Goal: Task Accomplishment & Management: Use online tool/utility

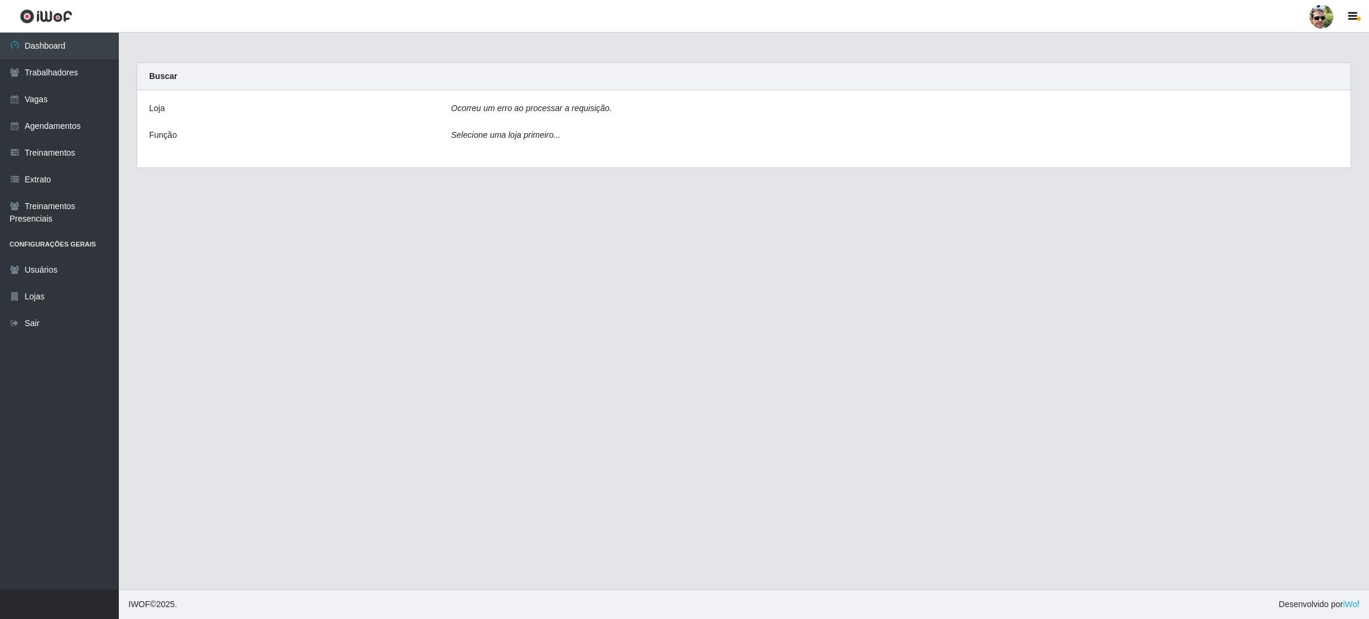
click at [1316, 20] on div at bounding box center [1321, 17] width 24 height 24
click at [1277, 97] on button "Sair" at bounding box center [1298, 92] width 107 height 24
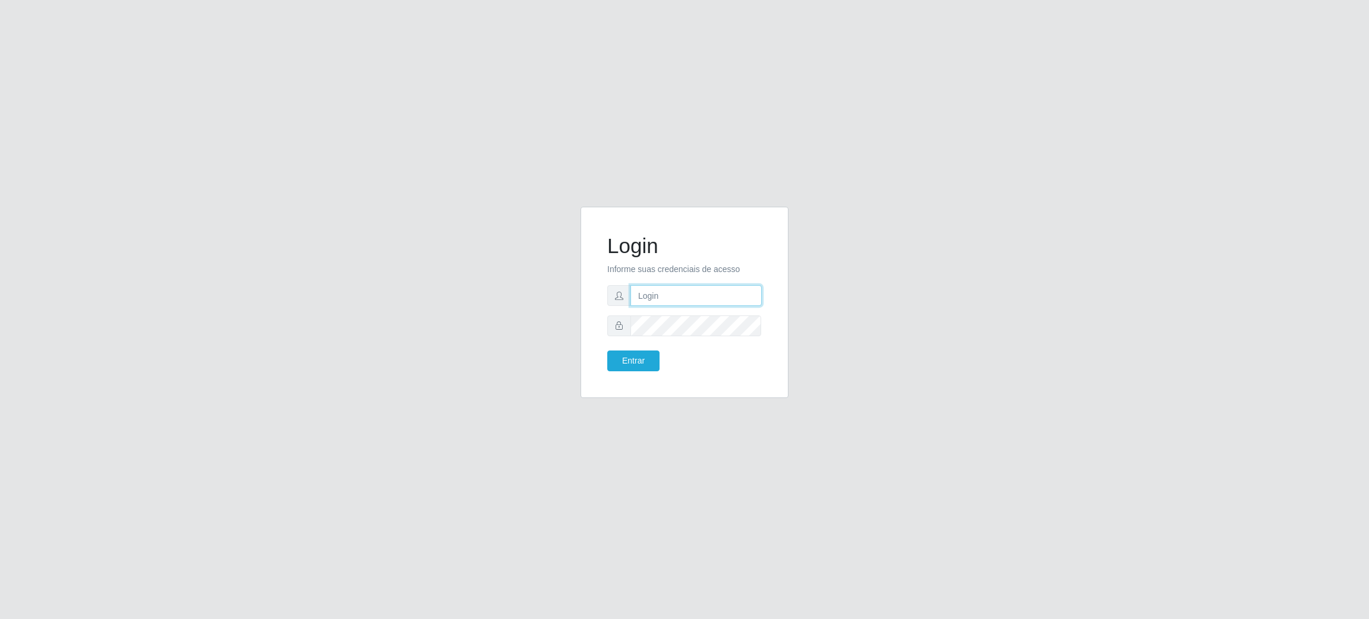
type input "[EMAIL_ADDRESS][DOMAIN_NAME]"
click at [633, 358] on button "Entrar" at bounding box center [633, 361] width 52 height 21
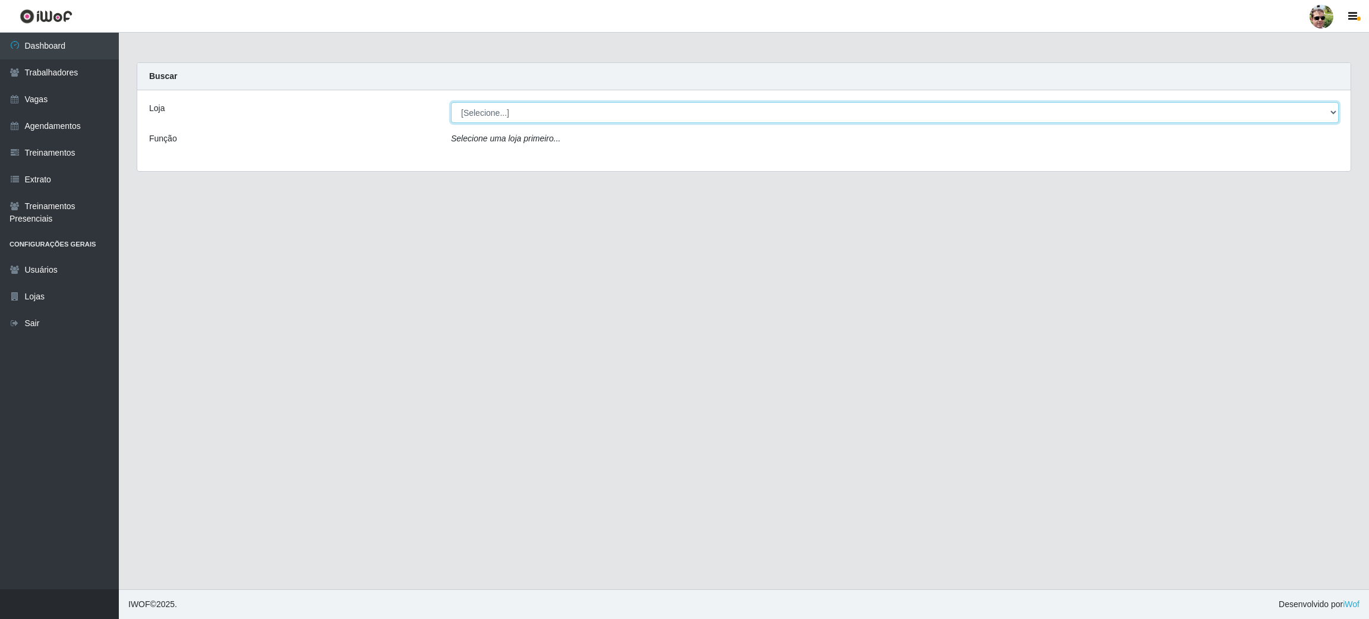
click at [522, 107] on select "[Selecione...] [PERSON_NAME] Supermercado - Gurinhém" at bounding box center [895, 112] width 888 height 21
select select "176"
click at [451, 102] on select "[Selecione...] [PERSON_NAME] Supermercado - Gurinhém" at bounding box center [895, 112] width 888 height 21
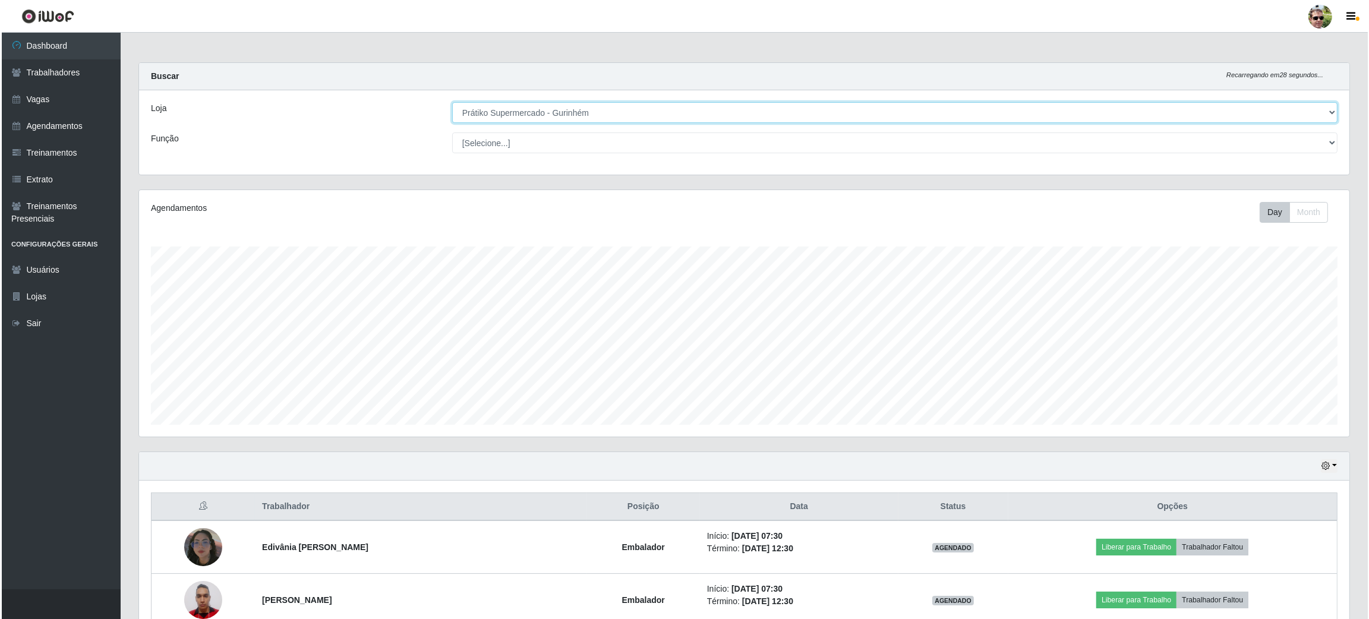
scroll to position [223, 0]
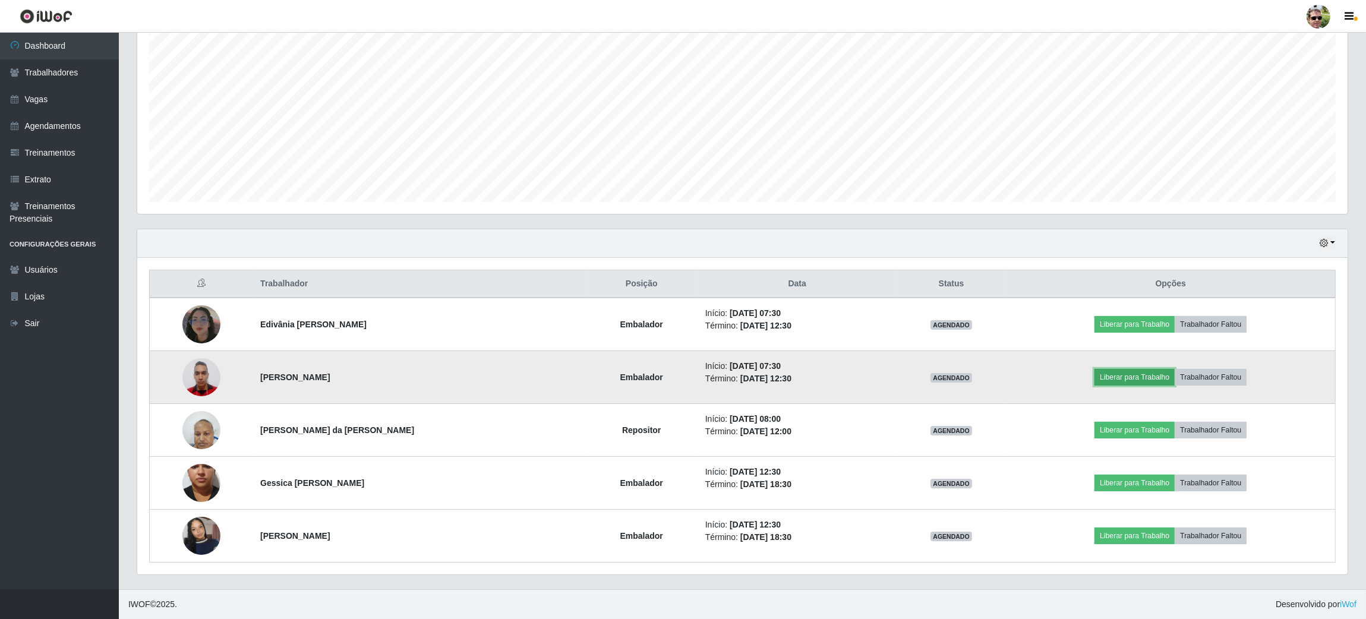
click at [1135, 374] on button "Liberar para Trabalho" at bounding box center [1134, 377] width 80 height 17
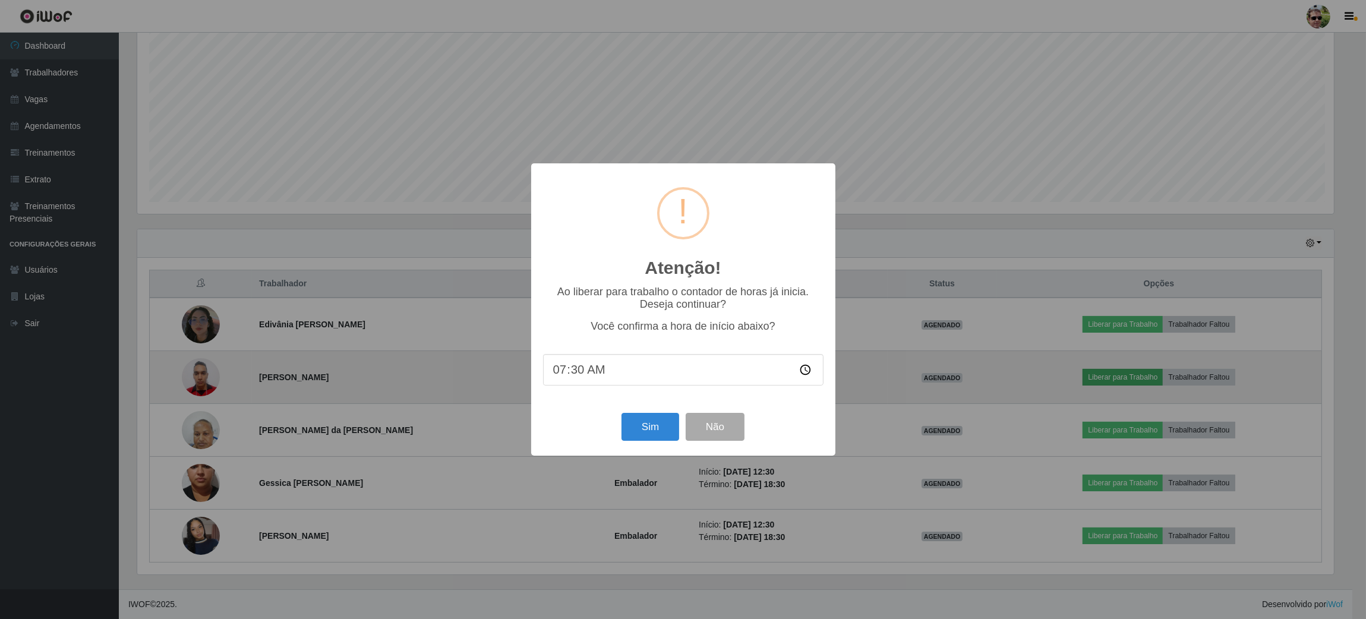
scroll to position [247, 1199]
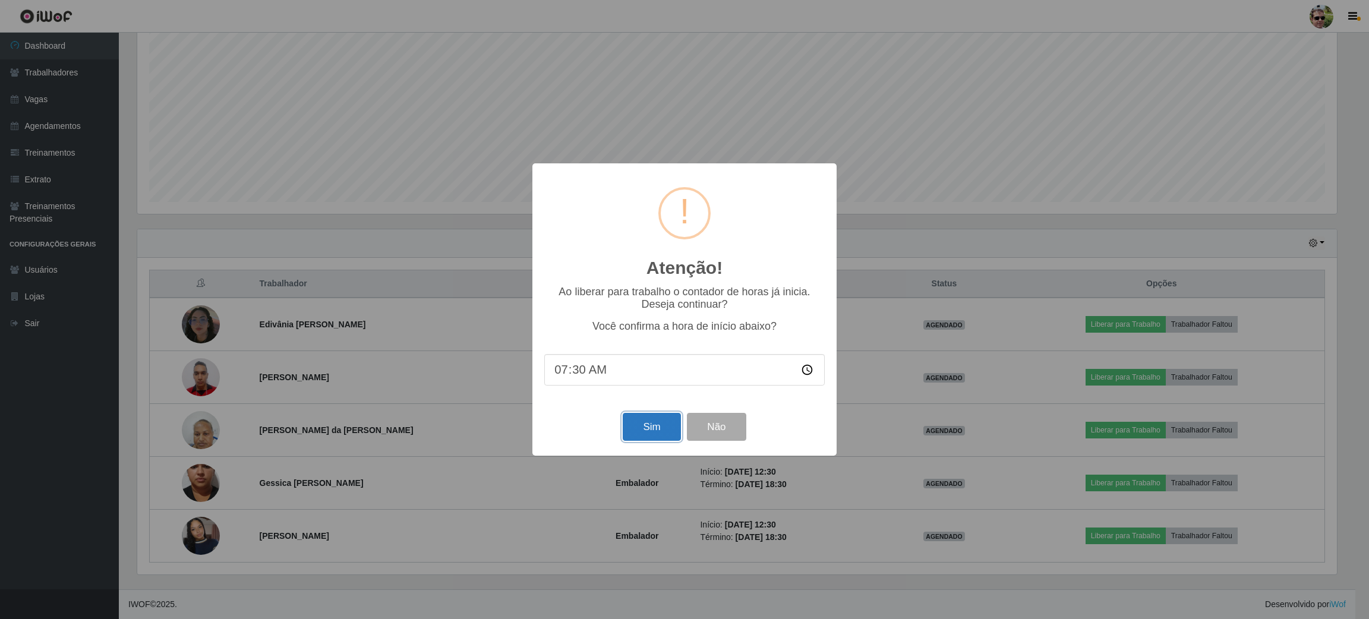
click at [651, 423] on button "Sim" at bounding box center [652, 427] width 58 height 28
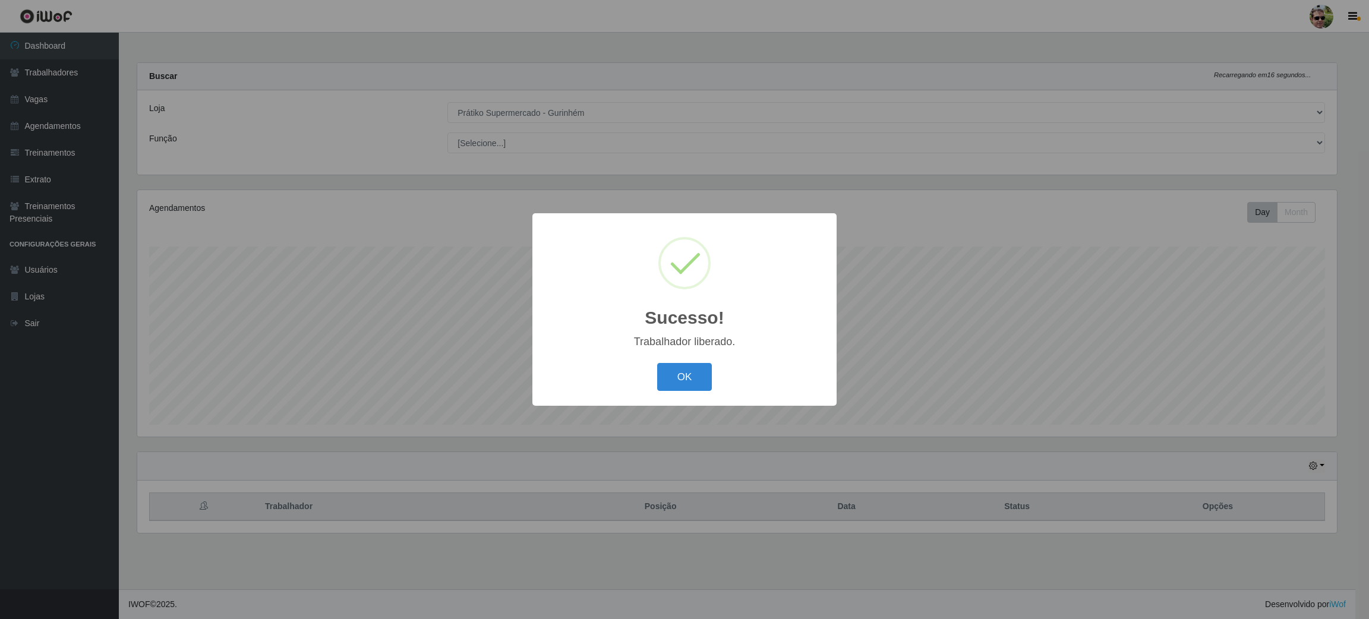
click at [657, 363] on button "OK" at bounding box center [684, 377] width 55 height 28
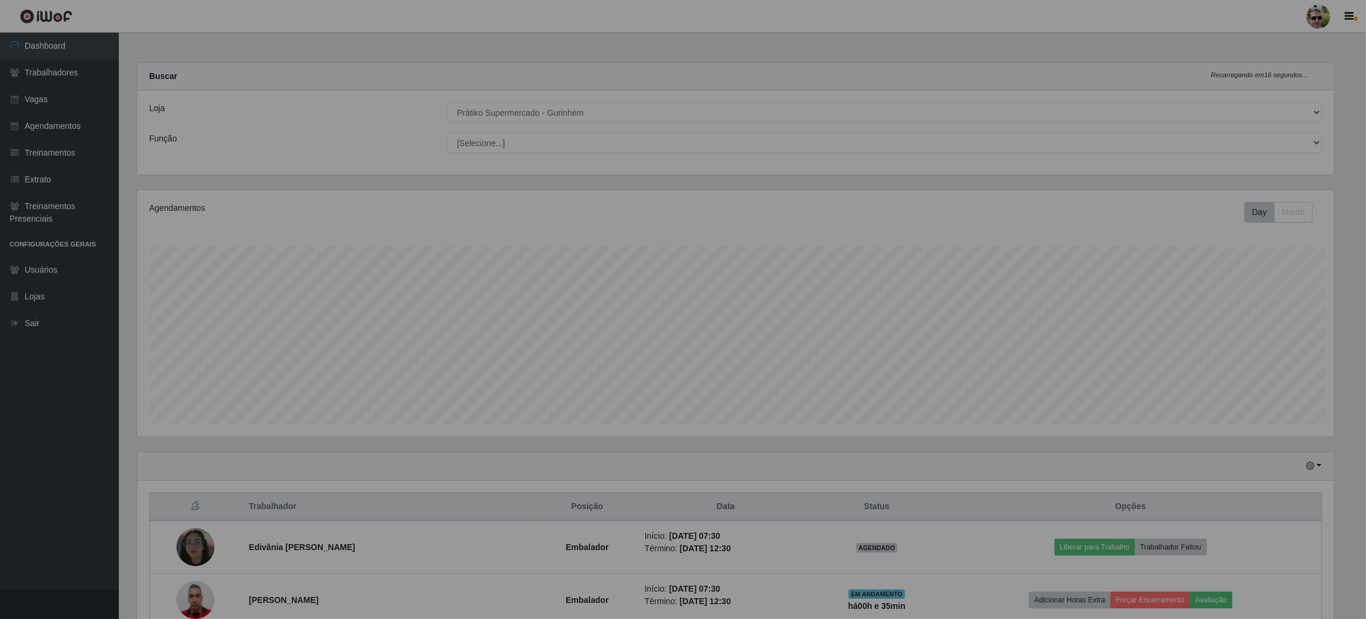
scroll to position [247, 1210]
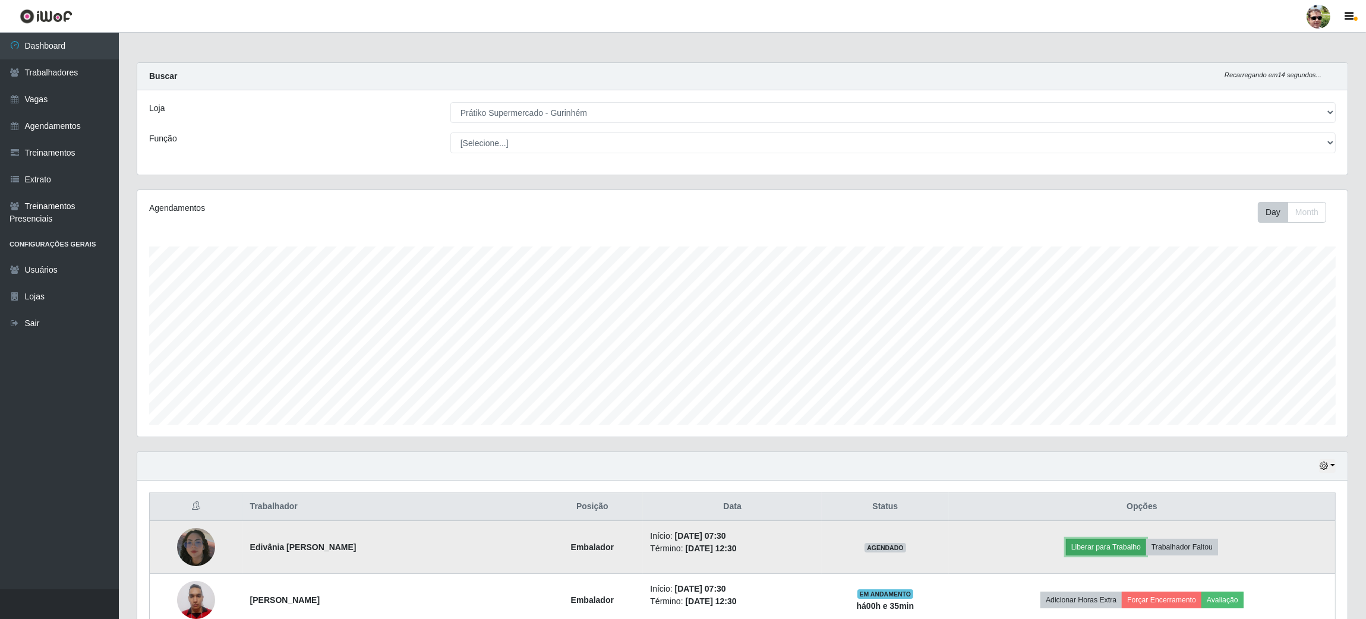
click at [1100, 547] on button "Liberar para Trabalho" at bounding box center [1106, 547] width 80 height 17
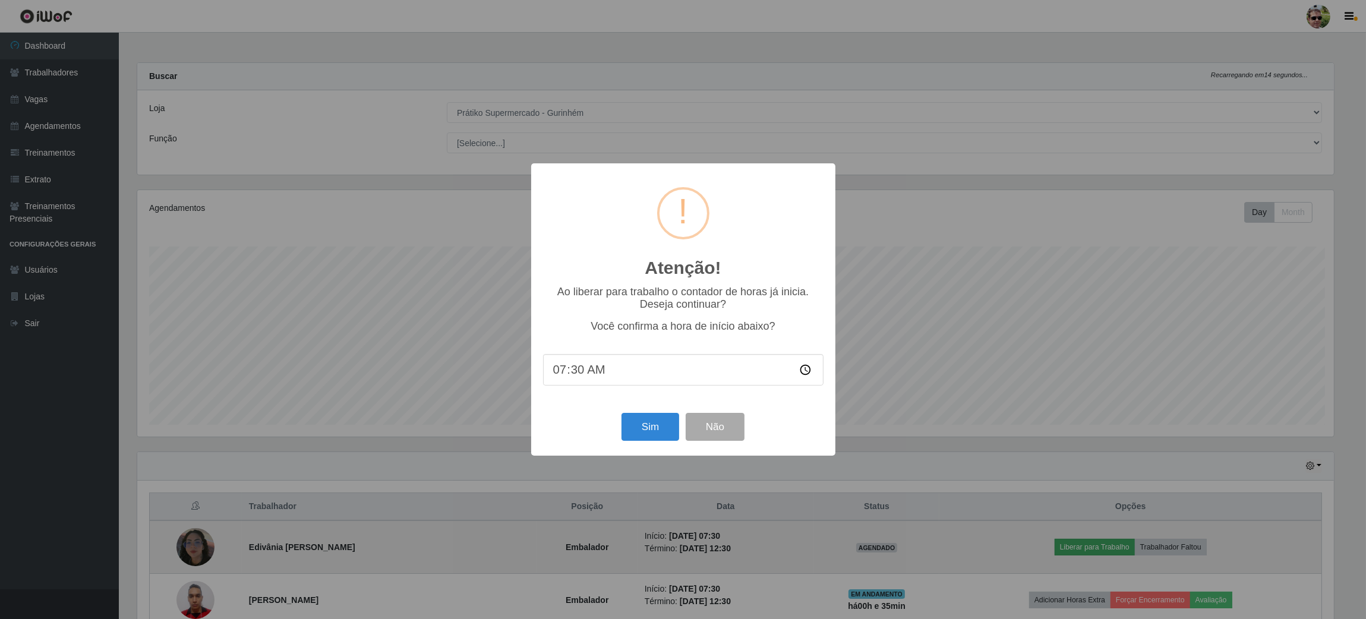
scroll to position [247, 1199]
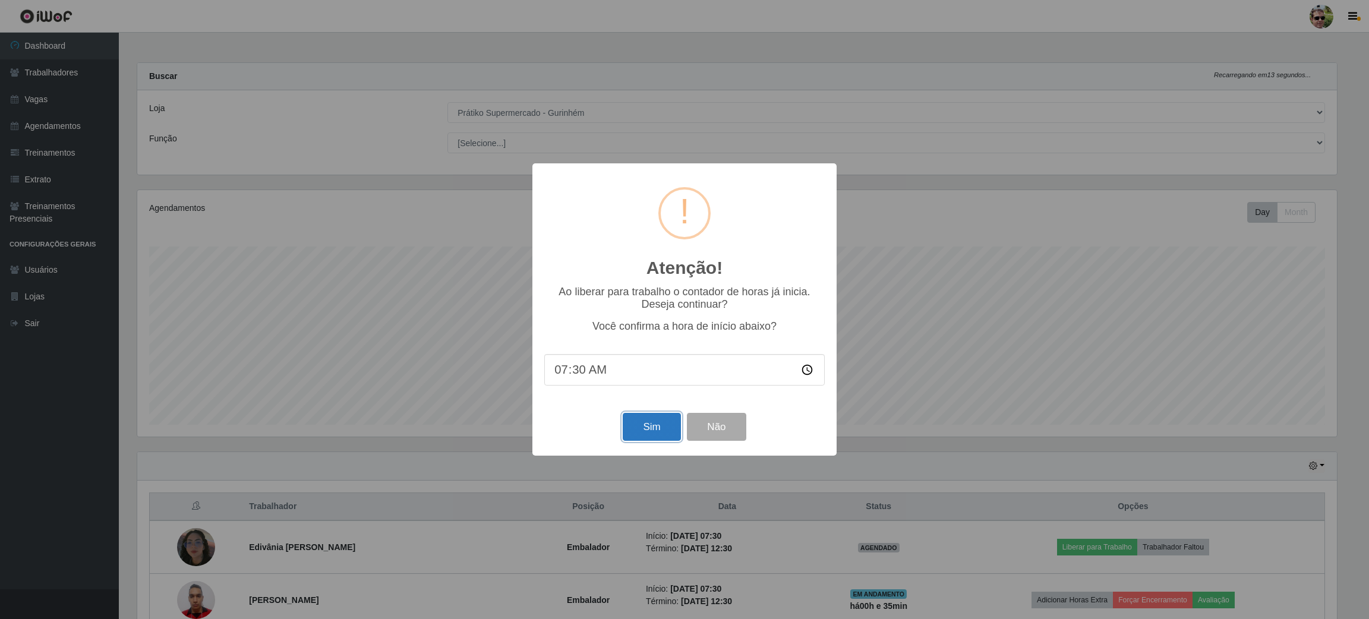
click at [641, 427] on button "Sim" at bounding box center [652, 427] width 58 height 28
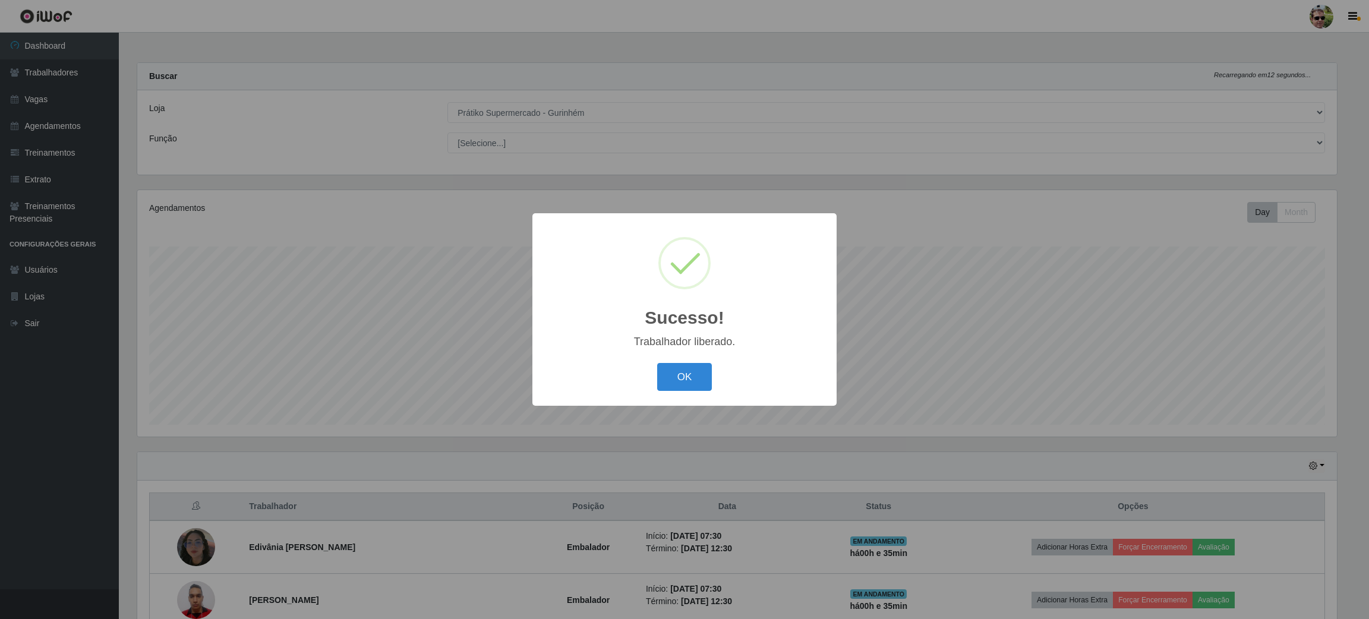
click at [657, 363] on button "OK" at bounding box center [684, 377] width 55 height 28
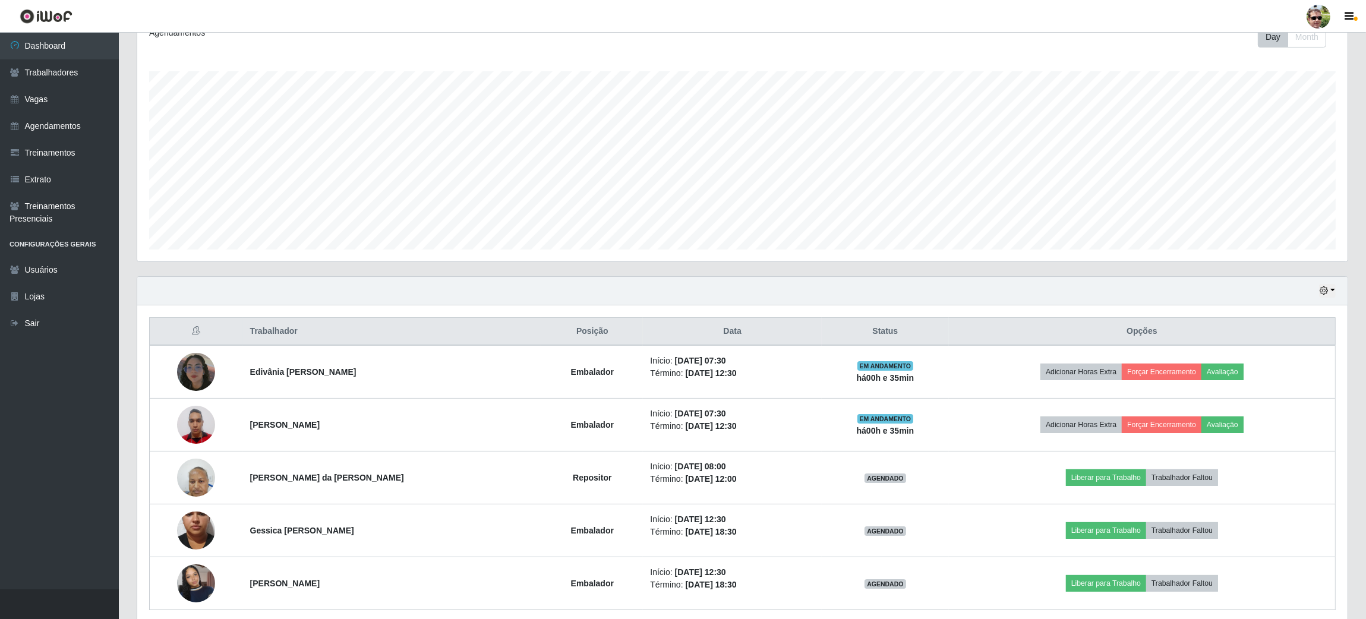
scroll to position [178, 0]
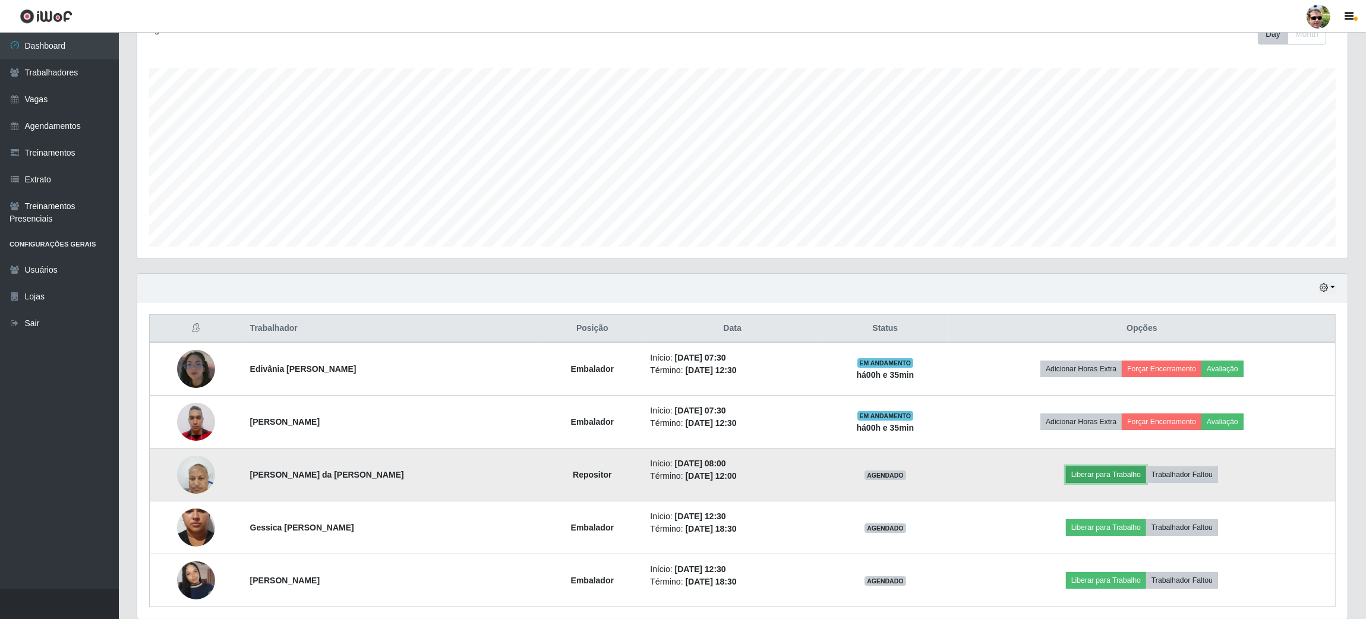
click at [1110, 474] on button "Liberar para Trabalho" at bounding box center [1106, 474] width 80 height 17
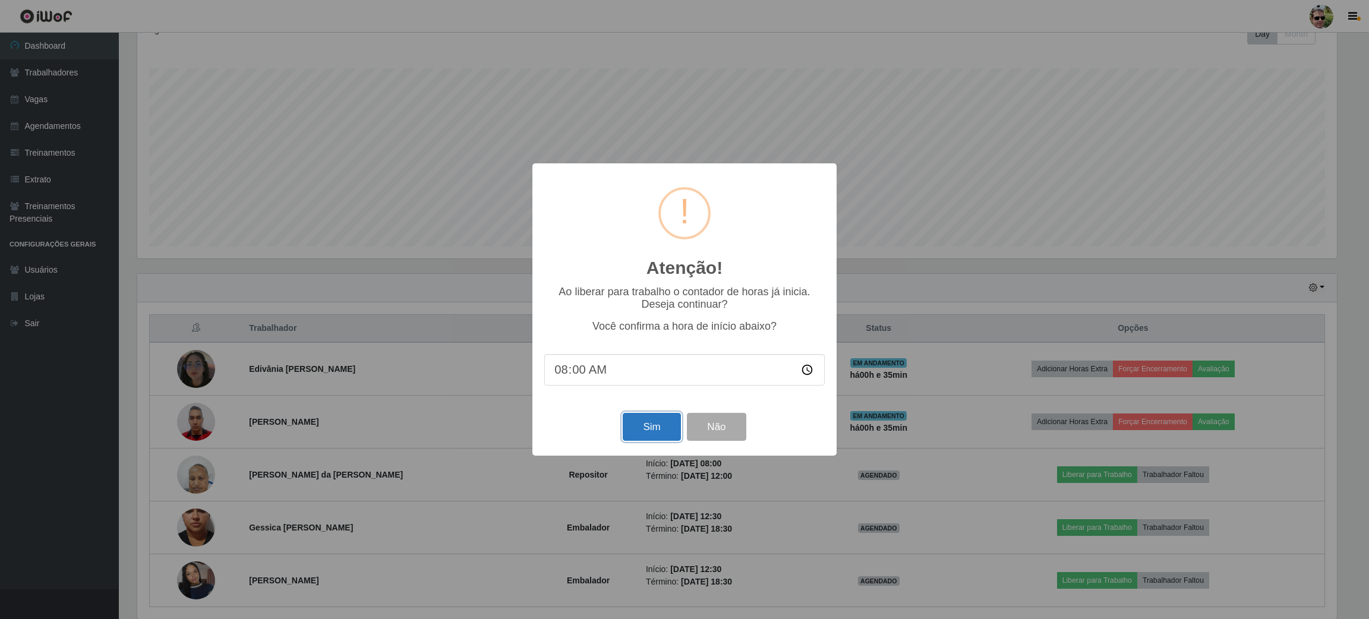
click at [644, 429] on button "Sim" at bounding box center [652, 427] width 58 height 28
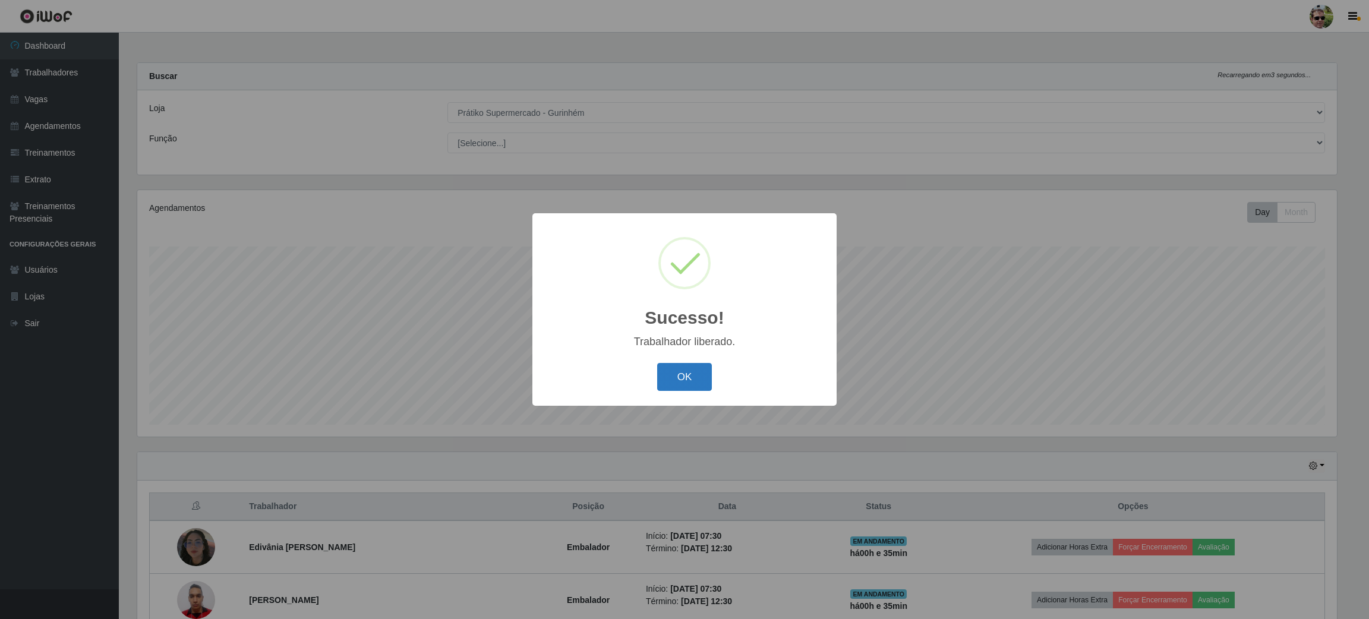
click at [694, 367] on button "OK" at bounding box center [684, 377] width 55 height 28
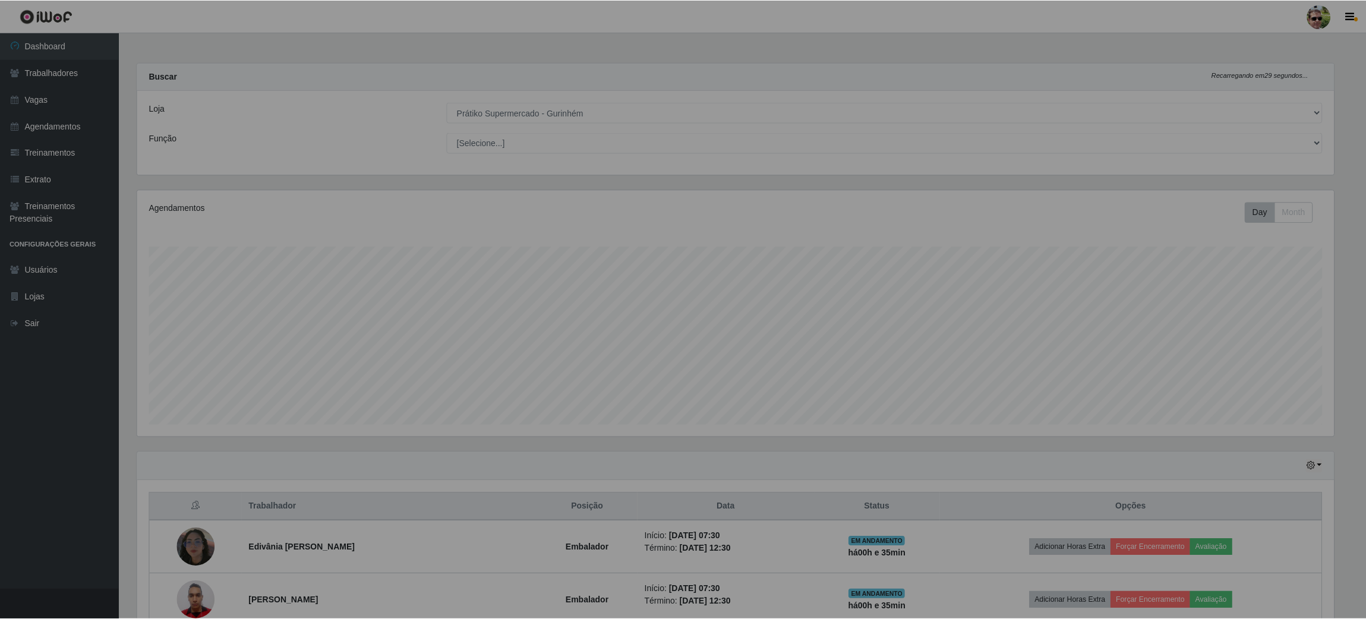
scroll to position [0, 0]
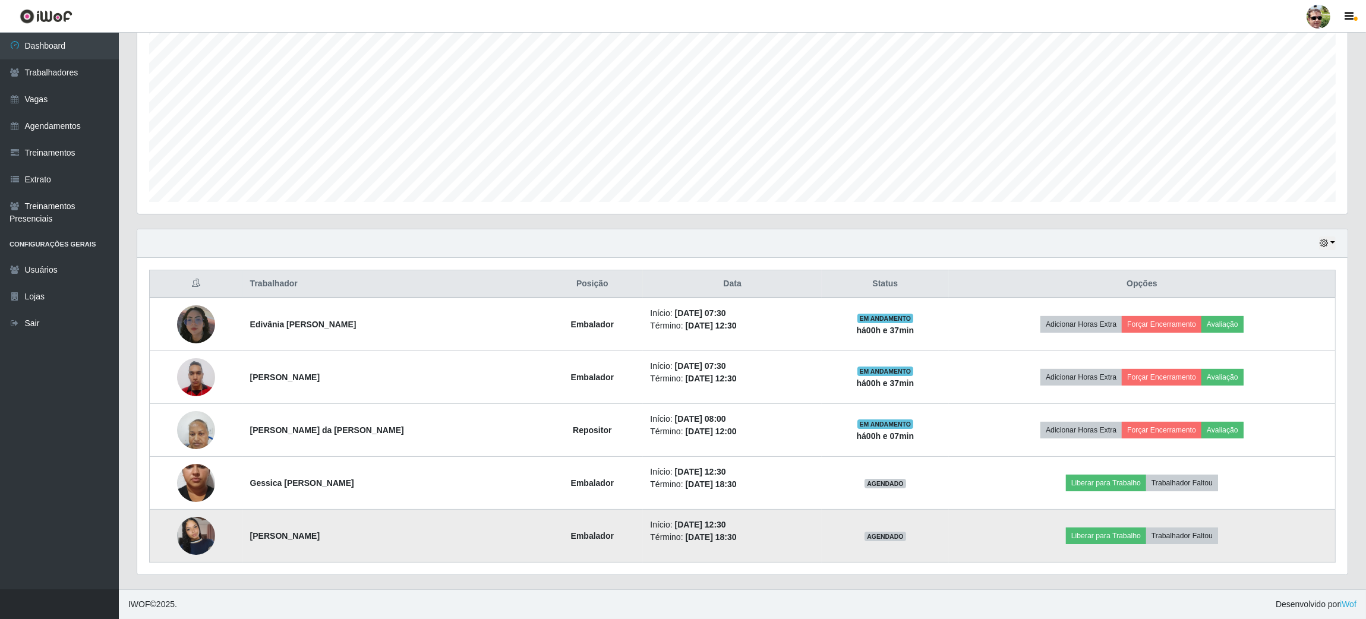
click at [195, 530] on img at bounding box center [196, 536] width 38 height 68
